Goal: Information Seeking & Learning: Learn about a topic

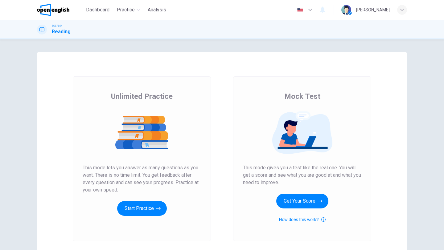
scroll to position [42, 0]
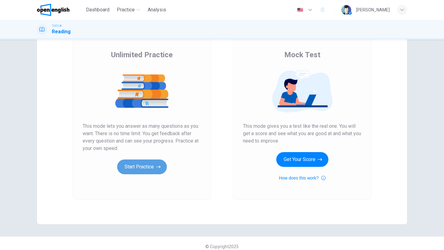
click at [140, 171] on button "Start Practice" at bounding box center [142, 167] width 50 height 15
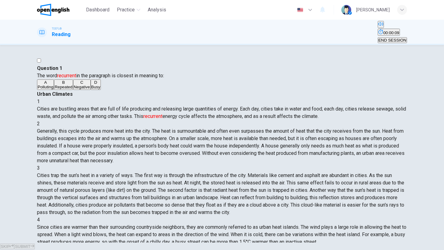
scroll to position [0, 0]
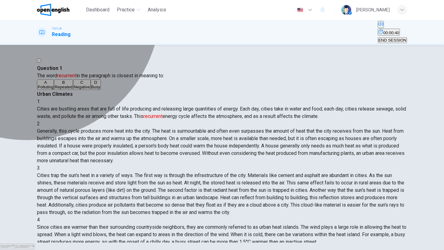
click at [72, 89] on span "Repeated" at bounding box center [64, 87] width 18 height 5
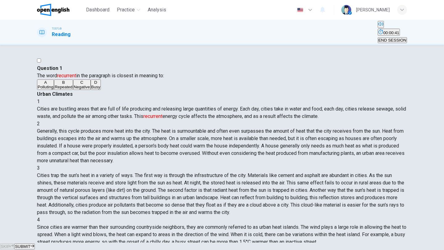
click at [30, 245] on span "SUBMIT" at bounding box center [22, 247] width 15 height 5
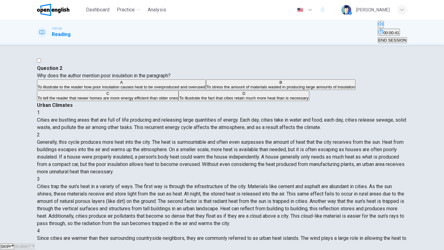
scroll to position [38, 0]
click at [92, 101] on span "To tell the reader that newer homes are more energy efficient than older ones" at bounding box center [108, 98] width 140 height 5
click at [30, 245] on span "SUBMIT" at bounding box center [22, 247] width 15 height 5
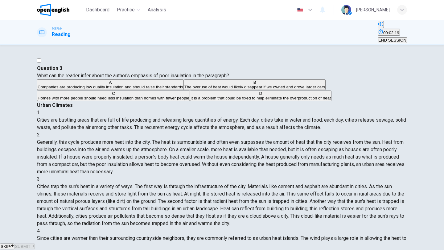
scroll to position [27, 0]
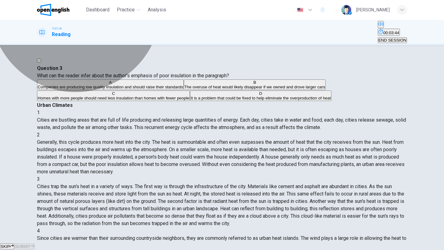
click at [191, 101] on span "It is a problem that could be fixed to help eliminate the overproduction of heat" at bounding box center [261, 98] width 140 height 5
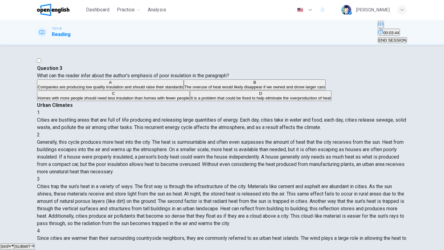
click at [30, 245] on span "SUBMIT" at bounding box center [22, 247] width 15 height 5
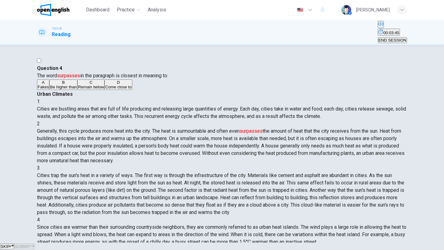
scroll to position [38, 0]
click at [67, 89] on span "Be higher than" at bounding box center [63, 87] width 27 height 5
click at [30, 245] on span "SUBMIT" at bounding box center [22, 247] width 15 height 5
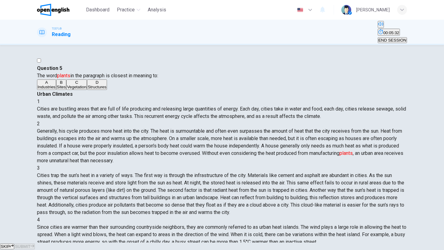
click at [56, 89] on span "Industries" at bounding box center [47, 87] width 18 height 5
click at [67, 90] on button "B Sites" at bounding box center [61, 85] width 10 height 10
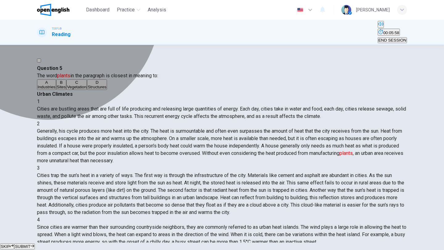
click at [56, 90] on button "A Industries" at bounding box center [46, 85] width 19 height 10
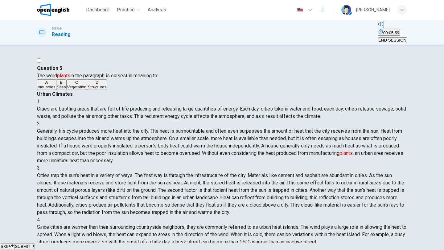
click at [30, 245] on span "SUBMIT" at bounding box center [22, 247] width 15 height 5
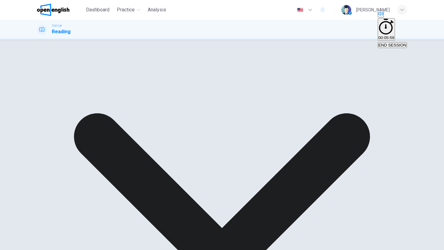
click at [132, 85] on div "A Industries B Sites C Vegetation D Structures" at bounding box center [222, 79] width 370 height 11
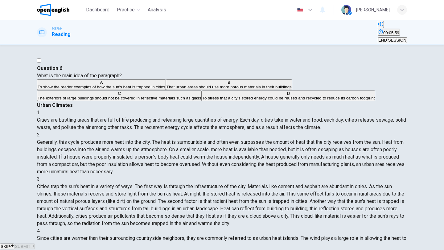
scroll to position [92, 0]
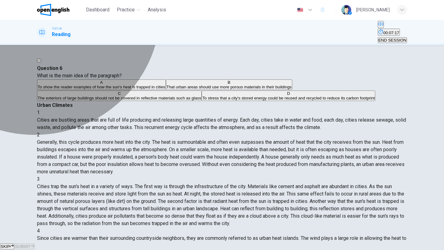
click at [82, 89] on span "To show the reader examples of how the sun's heat is trapped in cities" at bounding box center [102, 87] width 128 height 5
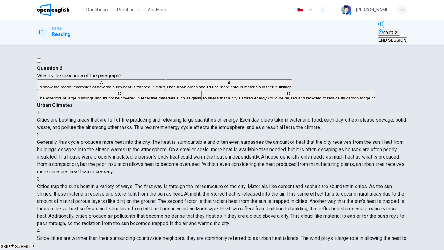
click at [35, 244] on button "SUBMIT" at bounding box center [24, 247] width 20 height 6
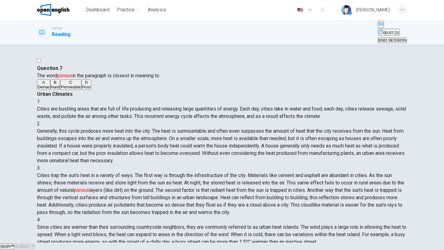
scroll to position [115, 0]
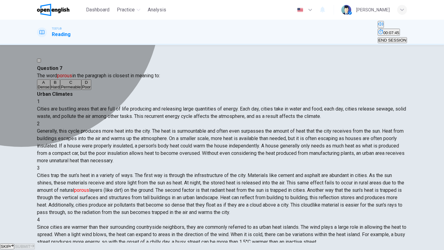
click at [50, 89] on span "Dense" at bounding box center [44, 87] width 12 height 5
click at [71, 89] on span "Permeable" at bounding box center [71, 87] width 20 height 5
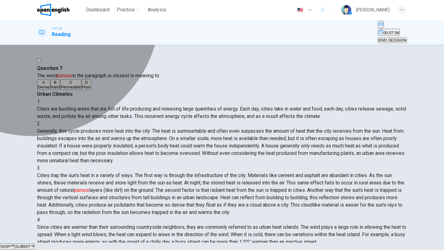
click at [50, 90] on button "A Dense" at bounding box center [43, 85] width 13 height 10
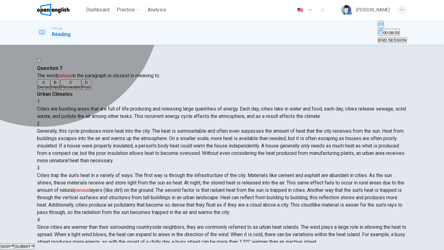
click at [81, 90] on button "C Permeable" at bounding box center [70, 85] width 21 height 10
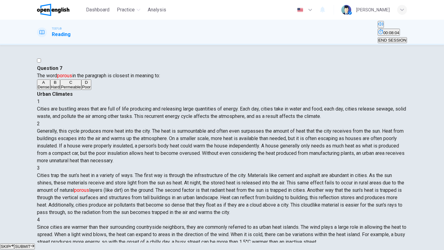
click at [30, 245] on span "SUBMIT" at bounding box center [22, 247] width 15 height 5
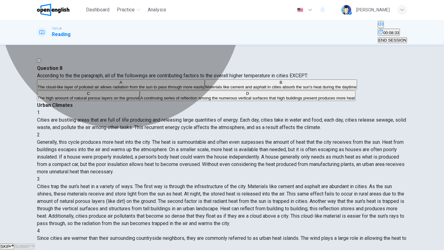
click at [139, 101] on span "The high amount of natural porous layers on the ground" at bounding box center [88, 98] width 101 height 5
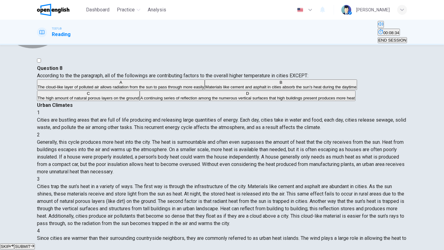
click at [35, 244] on button "SUBMIT" at bounding box center [24, 247] width 20 height 6
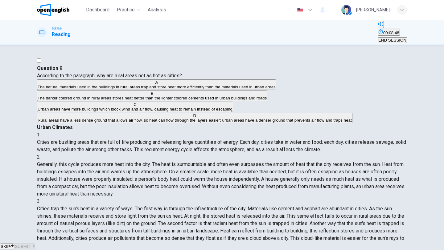
drag, startPoint x: 294, startPoint y: 136, endPoint x: 309, endPoint y: 144, distance: 17.1
click at [309, 206] on span "Cities trap the sun's heat in a variety of ways. The first way is through the i…" at bounding box center [220, 227] width 367 height 43
drag, startPoint x: 295, startPoint y: 136, endPoint x: 318, endPoint y: 149, distance: 26.5
click at [318, 198] on div "3 Cities trap the sun's heat in a variety of ways. The first way is through the…" at bounding box center [222, 224] width 370 height 52
drag, startPoint x: 311, startPoint y: 143, endPoint x: 335, endPoint y: 155, distance: 26.2
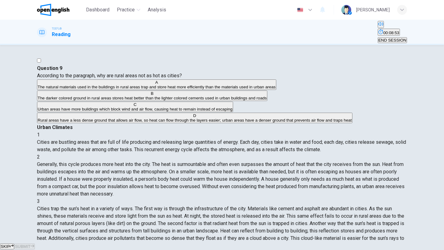
click at [335, 198] on div "3 Cities trap the sun's heat in a variety of ways. The first way is through the…" at bounding box center [222, 224] width 370 height 52
click at [187, 89] on span "The natural materials used in the buildings in rural areas trap and store heat …" at bounding box center [157, 87] width 238 height 5
click at [147, 123] on span "Rural areas have a less dense ground that allows air flow, so heat can flow thr…" at bounding box center [195, 120] width 314 height 5
click at [30, 245] on span "SUBMIT" at bounding box center [22, 247] width 15 height 5
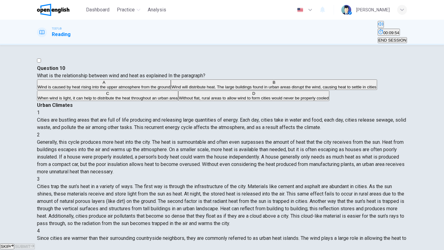
scroll to position [146, 0]
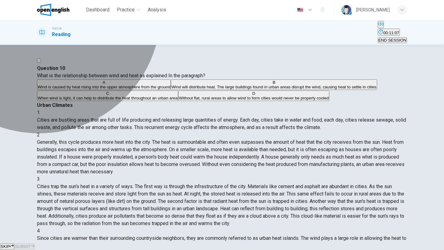
click at [87, 101] on span "When wind is light, it can help to distribute the heat throughout an urban area" at bounding box center [108, 98] width 140 height 5
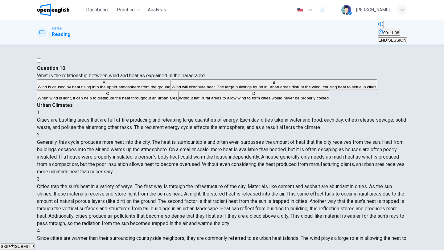
click at [30, 245] on span "SUBMIT" at bounding box center [22, 247] width 15 height 5
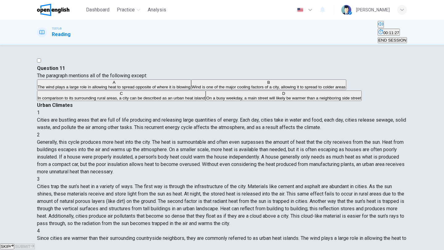
click at [192, 89] on span "Wind is one of the major cooling factors of a city, allowing it to spread to co…" at bounding box center [269, 87] width 154 height 5
click at [30, 245] on span "SUBMIT" at bounding box center [22, 247] width 15 height 5
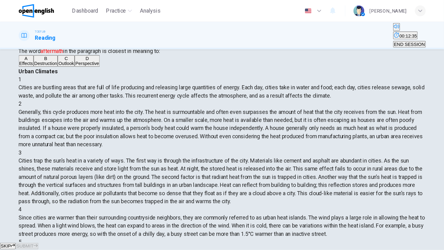
scroll to position [26, 0]
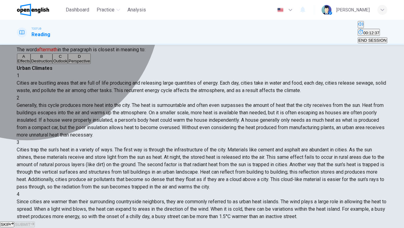
click at [52, 63] on span "Destruction" at bounding box center [41, 61] width 21 height 5
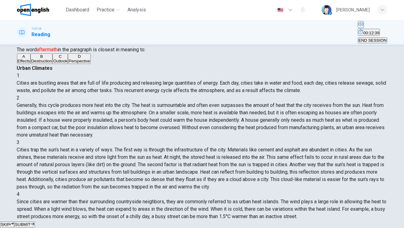
click at [220, 220] on div "SKIP SUBMIT" at bounding box center [202, 223] width 404 height 7
click at [30, 222] on span "SUBMIT" at bounding box center [22, 224] width 15 height 5
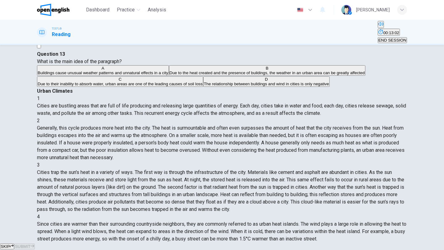
scroll to position [14, 0]
click at [106, 76] on span "Buildings cause unusual weather patterns and unnatural effects in a city" at bounding box center [103, 73] width 131 height 5
click at [35, 244] on button "SUBMIT" at bounding box center [24, 247] width 20 height 6
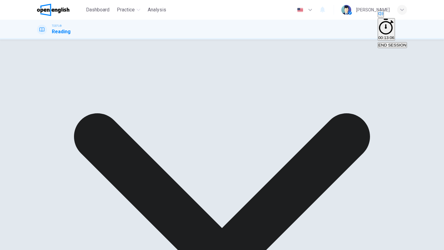
scroll to position [160, 0]
click at [149, 82] on div "A Buildings cause unusual weather patterns and unnatural effects in a city B Du…" at bounding box center [222, 71] width 370 height 22
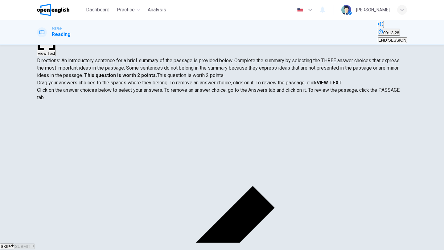
scroll to position [53, 0]
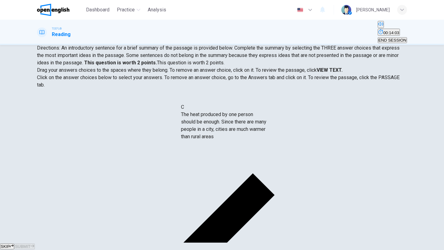
drag, startPoint x: 57, startPoint y: 159, endPoint x: 199, endPoint y: 128, distance: 144.9
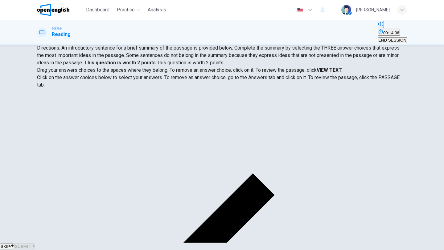
scroll to position [10, 0]
drag, startPoint x: 68, startPoint y: 158, endPoint x: 202, endPoint y: 143, distance: 134.3
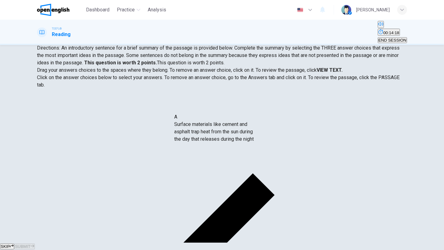
drag, startPoint x: 60, startPoint y: 126, endPoint x: 188, endPoint y: 134, distance: 128.2
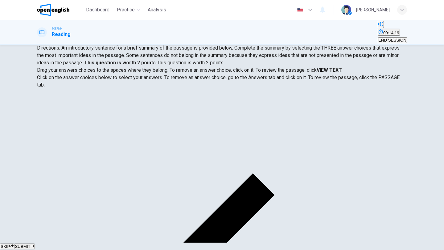
click at [30, 245] on span "SUBMIT" at bounding box center [22, 247] width 15 height 5
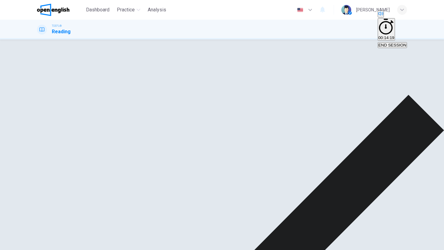
scroll to position [20, 0]
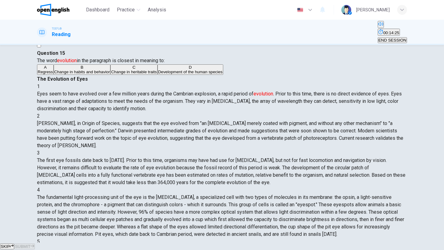
scroll to position [0, 0]
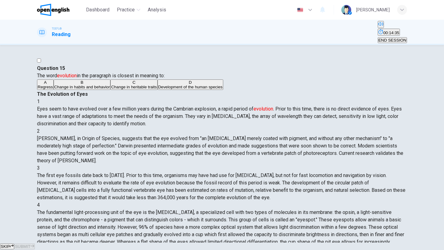
click at [111, 89] on span "Change in heritable traits" at bounding box center [134, 87] width 46 height 5
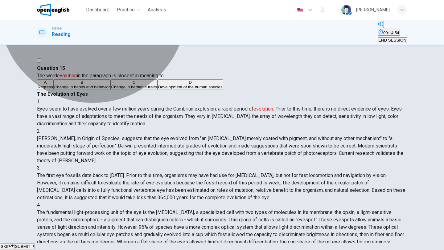
click at [158, 90] on button "D Development of the human species" at bounding box center [191, 85] width 66 height 10
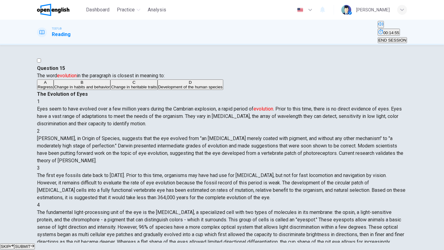
click at [30, 245] on span "SUBMIT" at bounding box center [22, 247] width 15 height 5
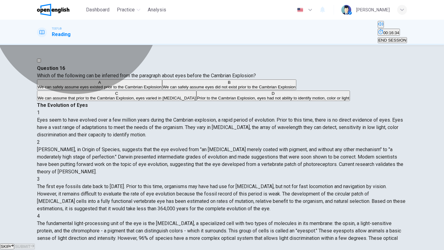
click at [124, 101] on span "We can assume that prior to the Cambrian Explosion, eyes varied in [MEDICAL_DAT…" at bounding box center [117, 98] width 158 height 5
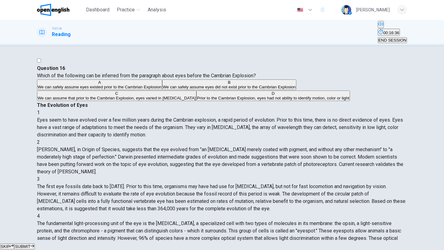
click at [35, 244] on button "SUBMIT" at bounding box center [24, 247] width 20 height 6
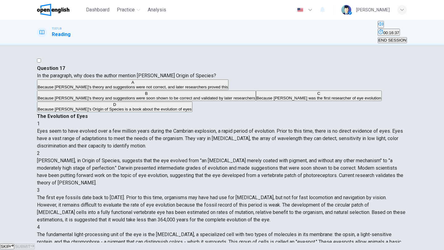
scroll to position [46, 0]
